Goal: Use online tool/utility: Utilize a website feature to perform a specific function

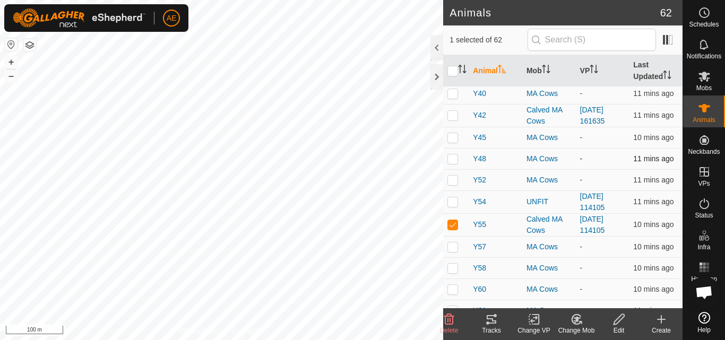
scroll to position [969, 0]
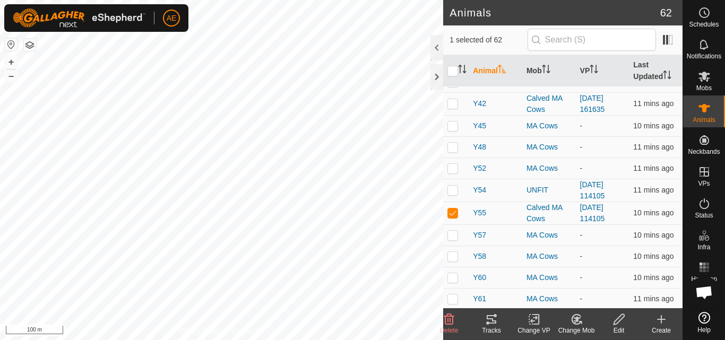
click at [536, 321] on icon at bounding box center [534, 319] width 13 height 13
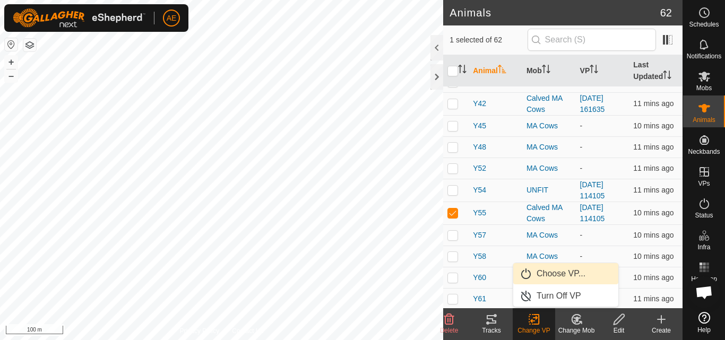
click at [552, 270] on link "Choose VP..." at bounding box center [565, 273] width 105 height 21
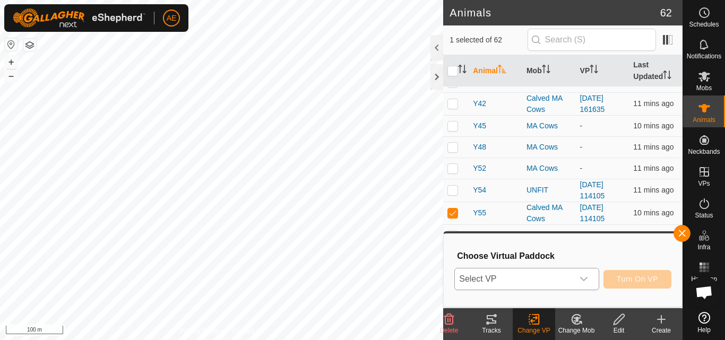
click at [585, 279] on icon "dropdown trigger" at bounding box center [583, 279] width 7 height 4
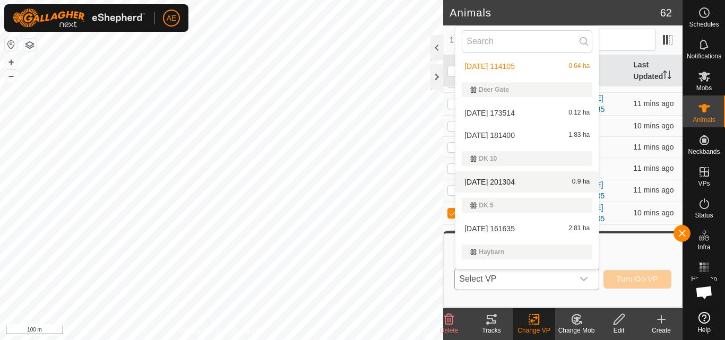
scroll to position [73, 0]
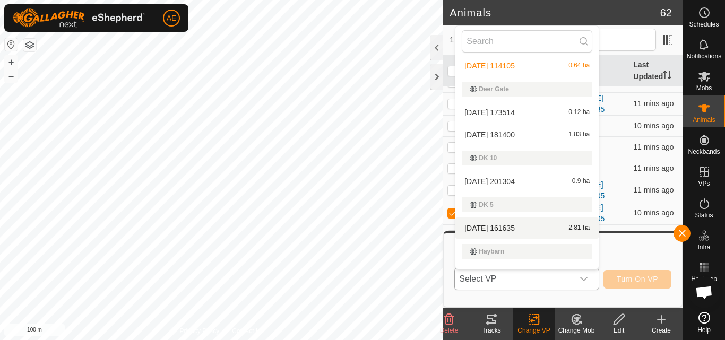
click at [489, 228] on li "[DATE] 161635 2.81 ha" at bounding box center [527, 228] width 143 height 21
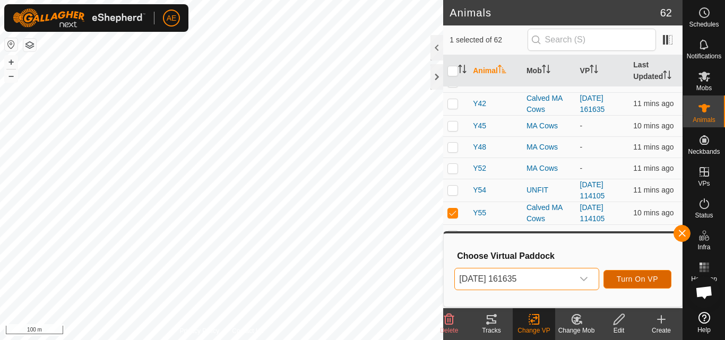
click at [650, 282] on span "Turn On VP" at bounding box center [637, 279] width 41 height 8
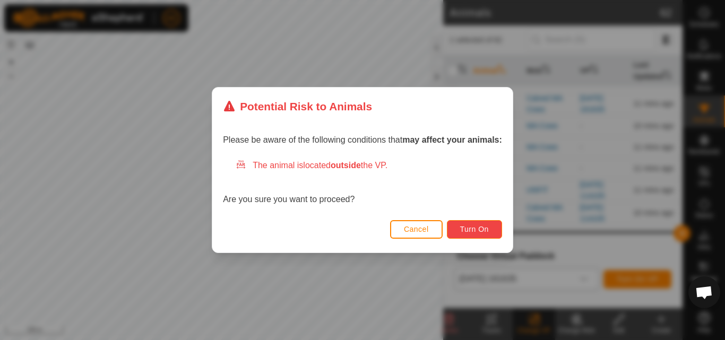
click at [497, 231] on button "Turn On" at bounding box center [474, 229] width 55 height 19
